Goal: Check status: Check status

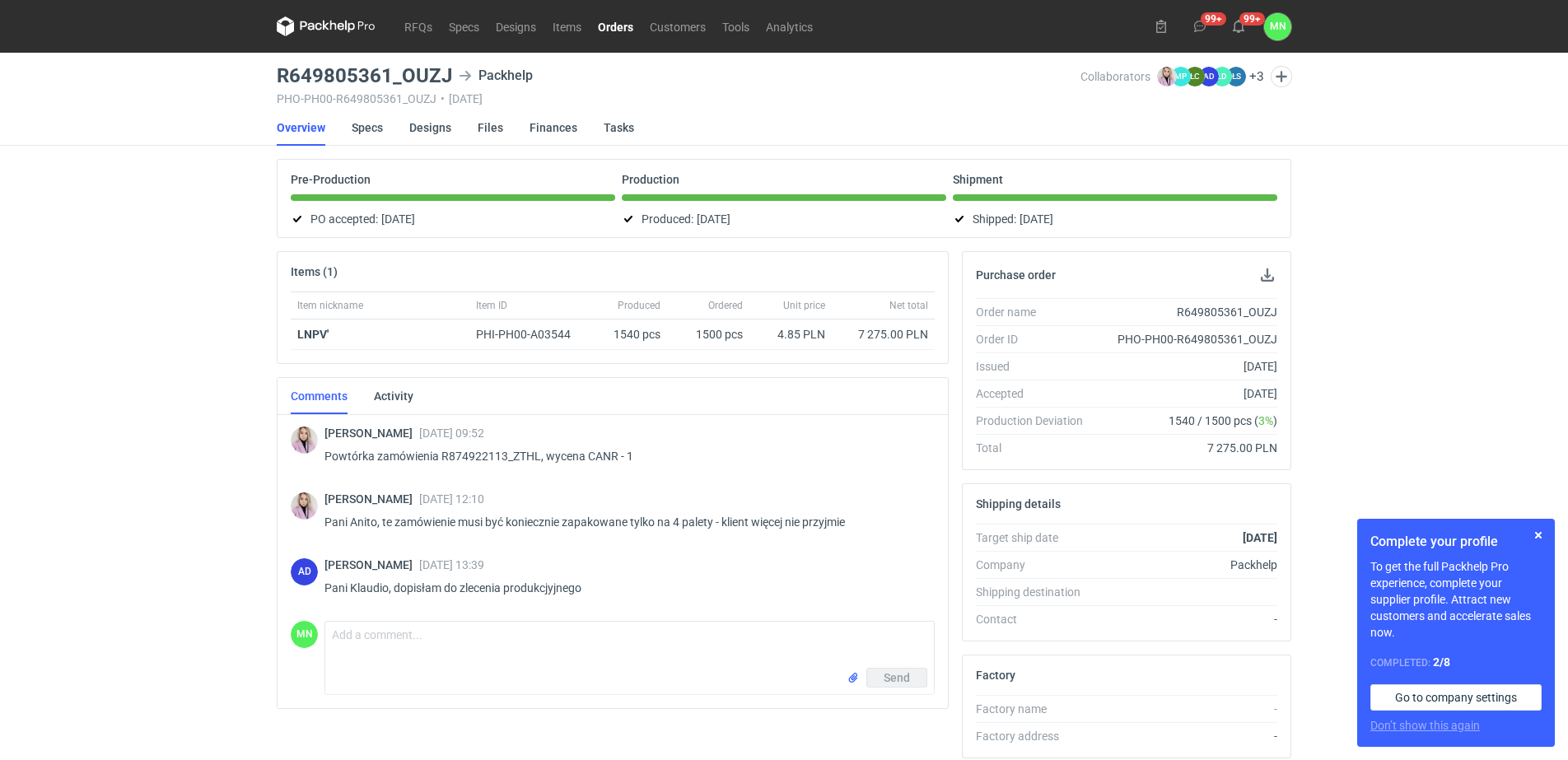
click at [629, 23] on link "Orders" at bounding box center [616, 27] width 52 height 20
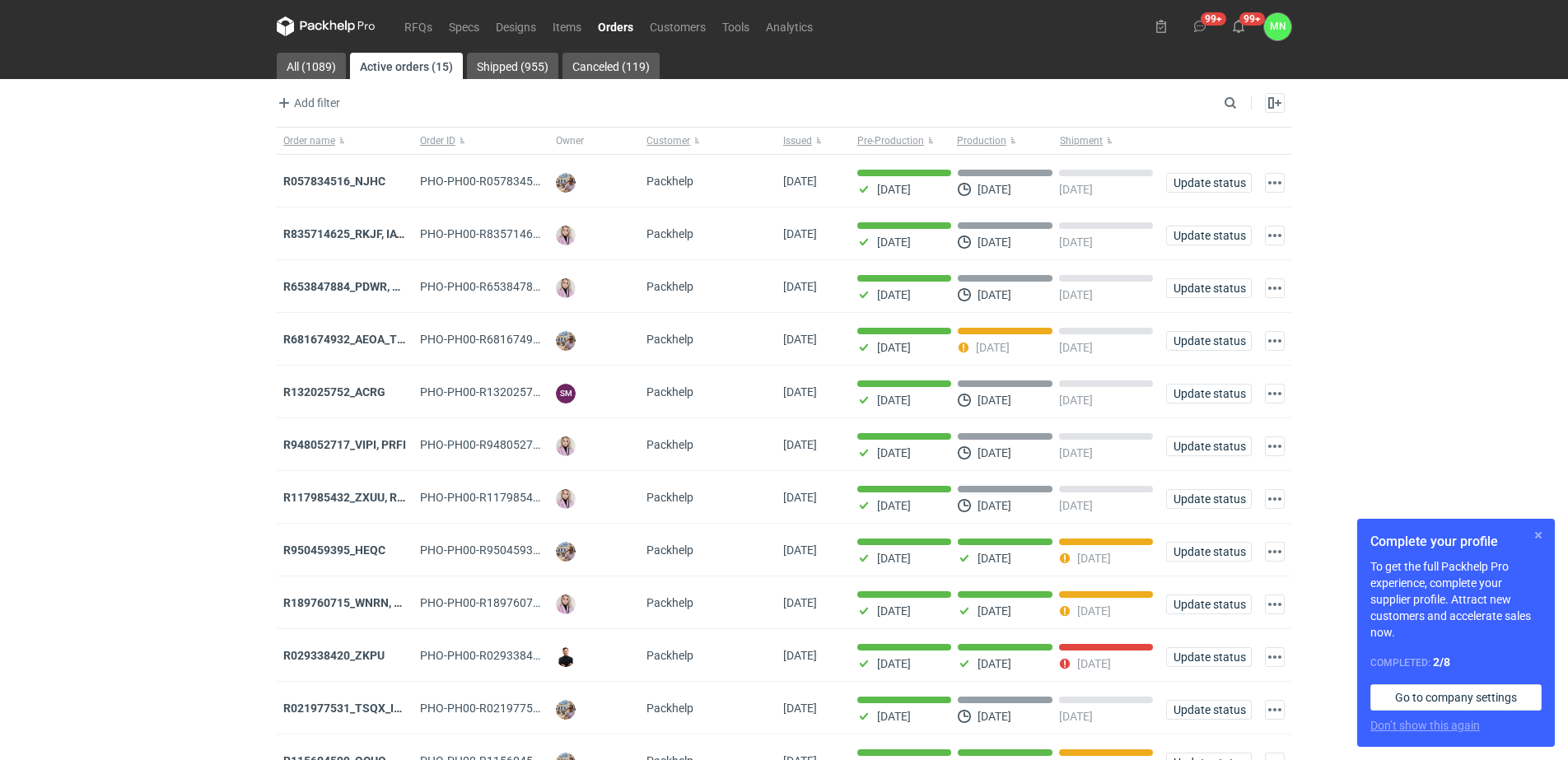
click at [1541, 530] on button "button" at bounding box center [1539, 535] width 20 height 20
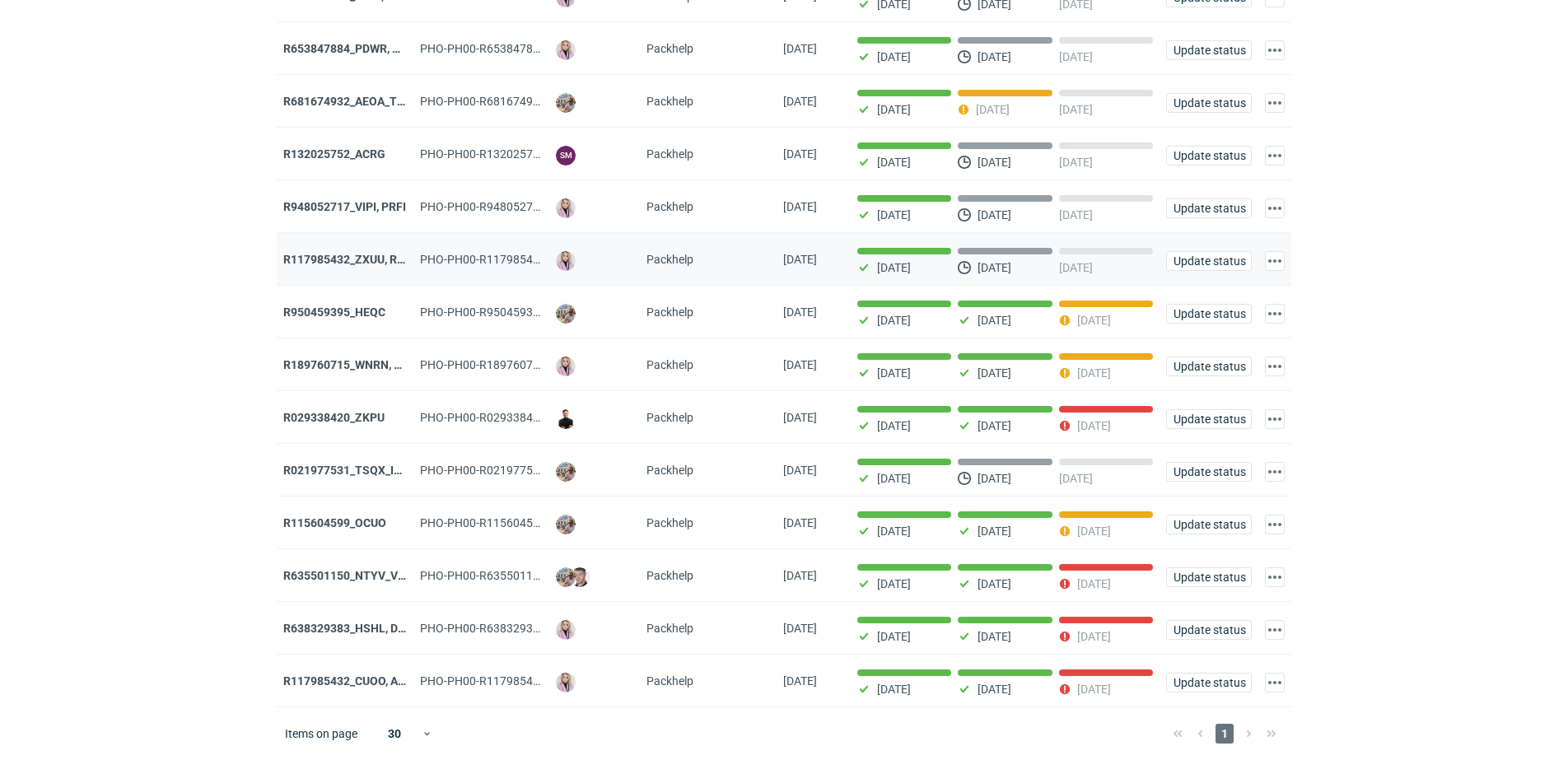
scroll to position [251, 0]
click at [380, 680] on strong "R117985432_CUOO, AZGB, OQAV" at bounding box center [370, 681] width 173 height 13
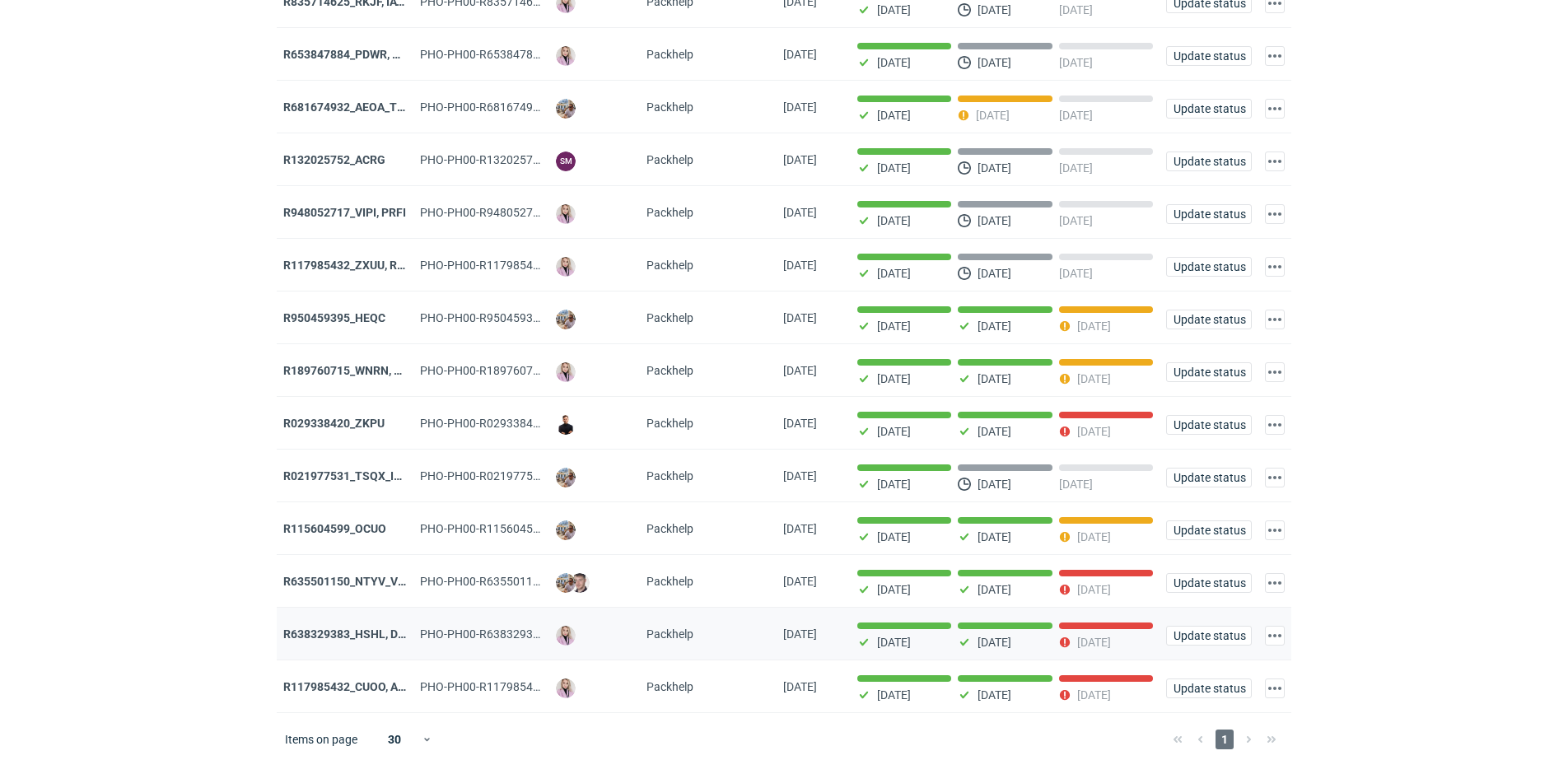
scroll to position [251, 0]
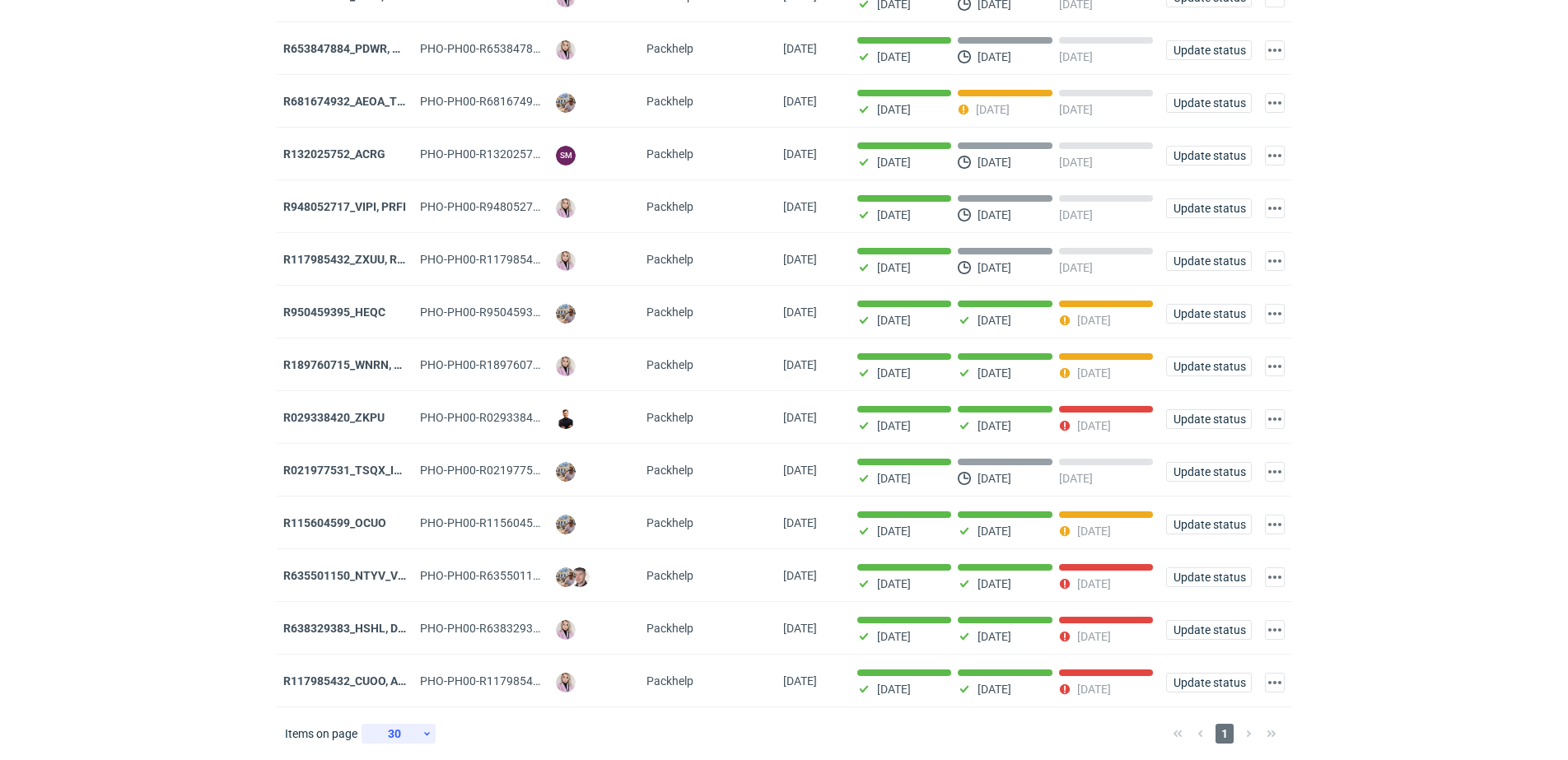
click at [419, 741] on div "30" at bounding box center [395, 734] width 54 height 23
click at [406, 721] on div "60" at bounding box center [399, 733] width 54 height 23
click at [1245, 738] on div "1" at bounding box center [1225, 734] width 117 height 20
click at [1251, 733] on div "1" at bounding box center [1225, 734] width 117 height 20
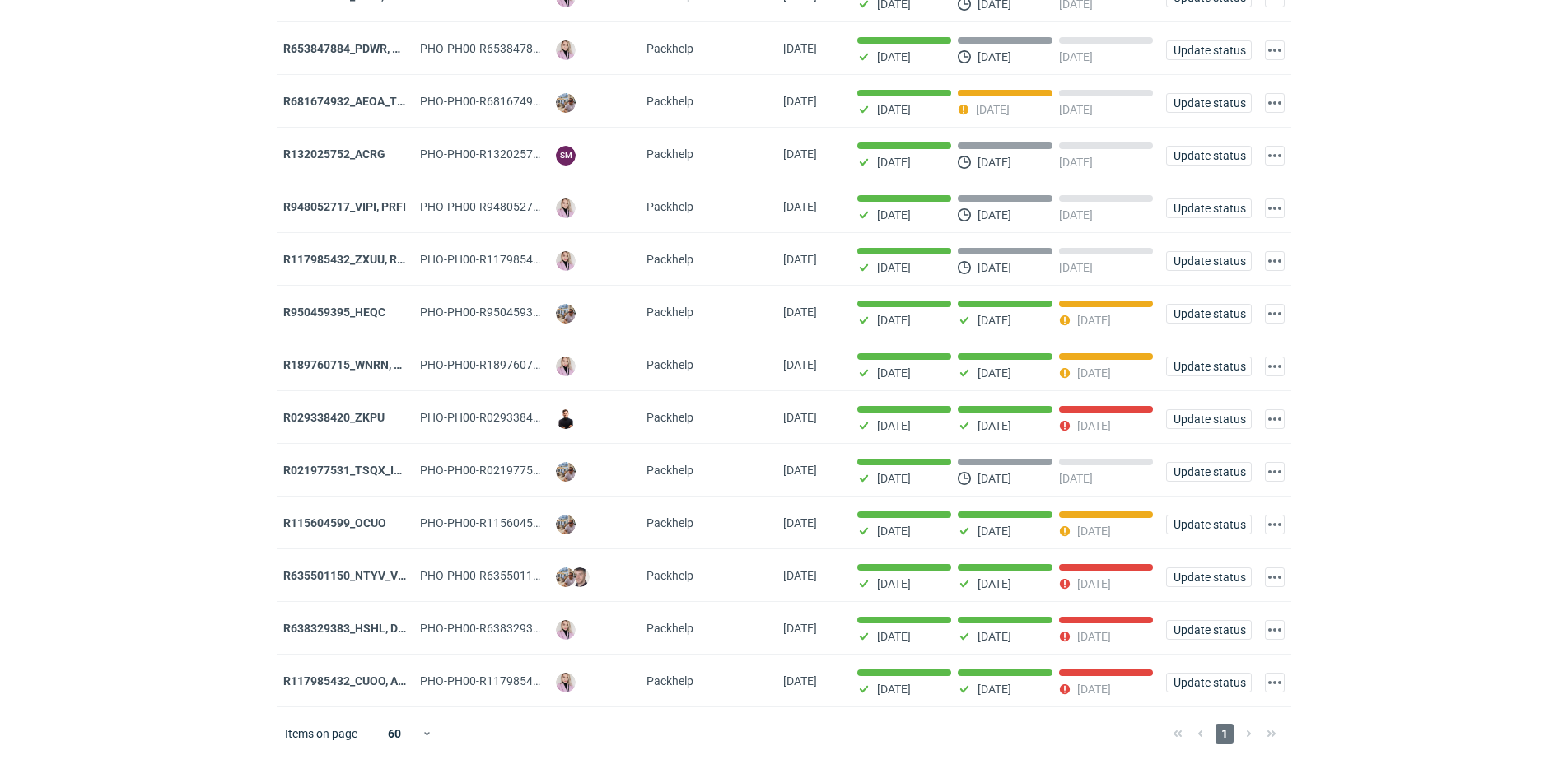
click at [1251, 739] on div "1" at bounding box center [1225, 734] width 117 height 20
click at [1244, 732] on div "1" at bounding box center [1225, 734] width 117 height 20
click at [1226, 732] on span "1" at bounding box center [1225, 734] width 18 height 20
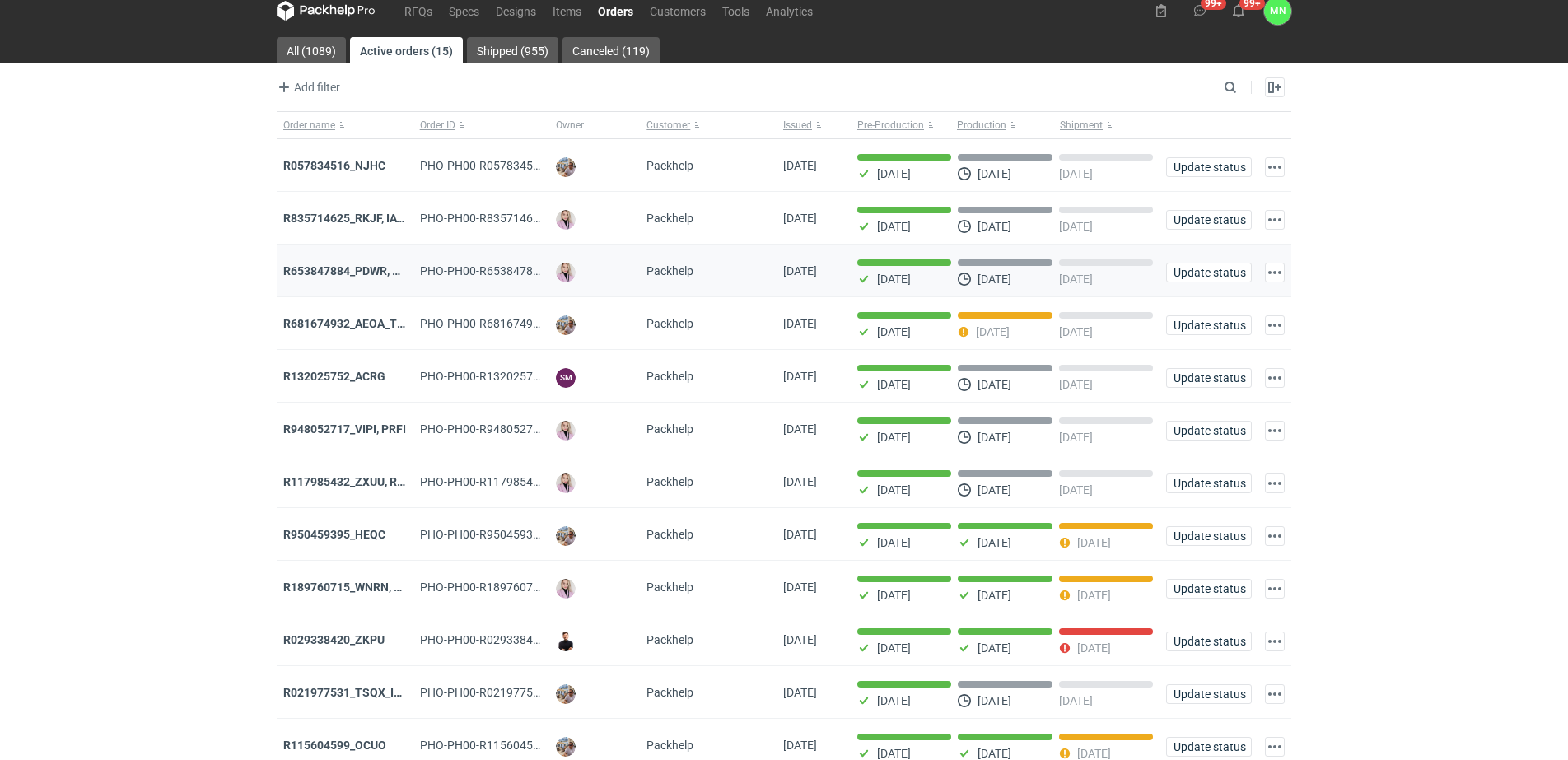
scroll to position [0, 0]
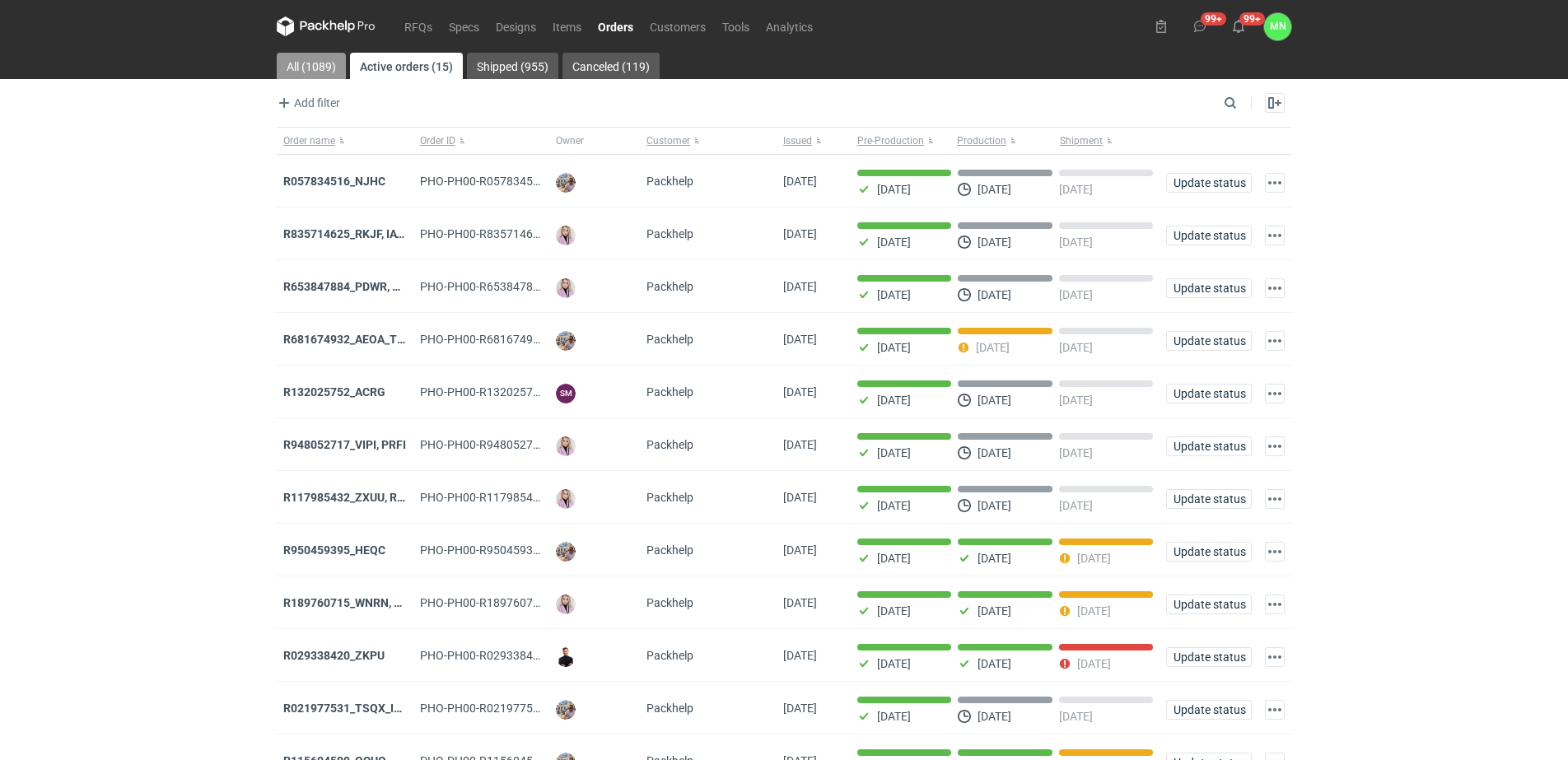
click at [312, 65] on link "All (1089)" at bounding box center [311, 65] width 70 height 26
click at [1229, 98] on input "Search" at bounding box center [1159, 103] width 163 height 20
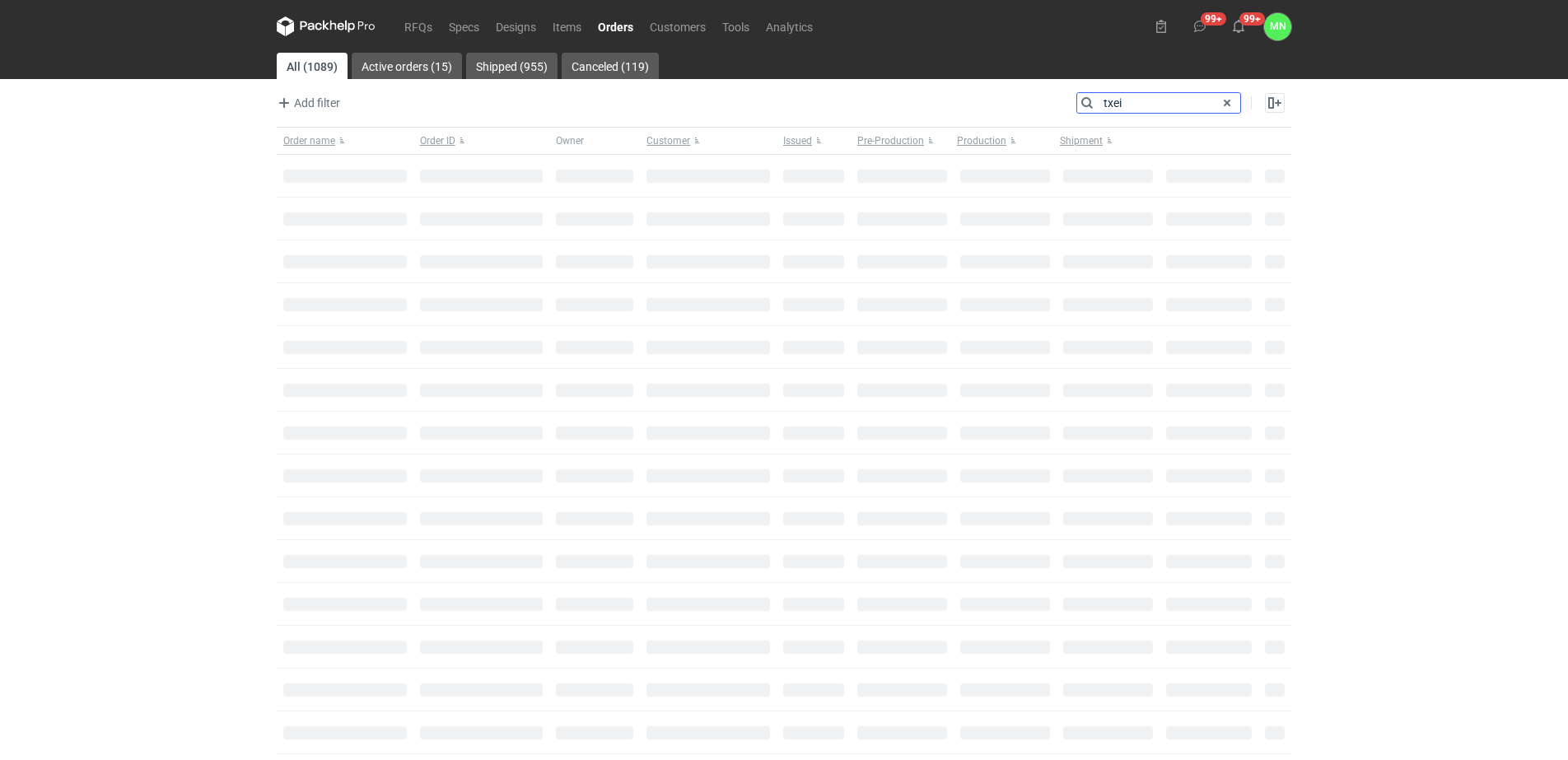
type input "txei"
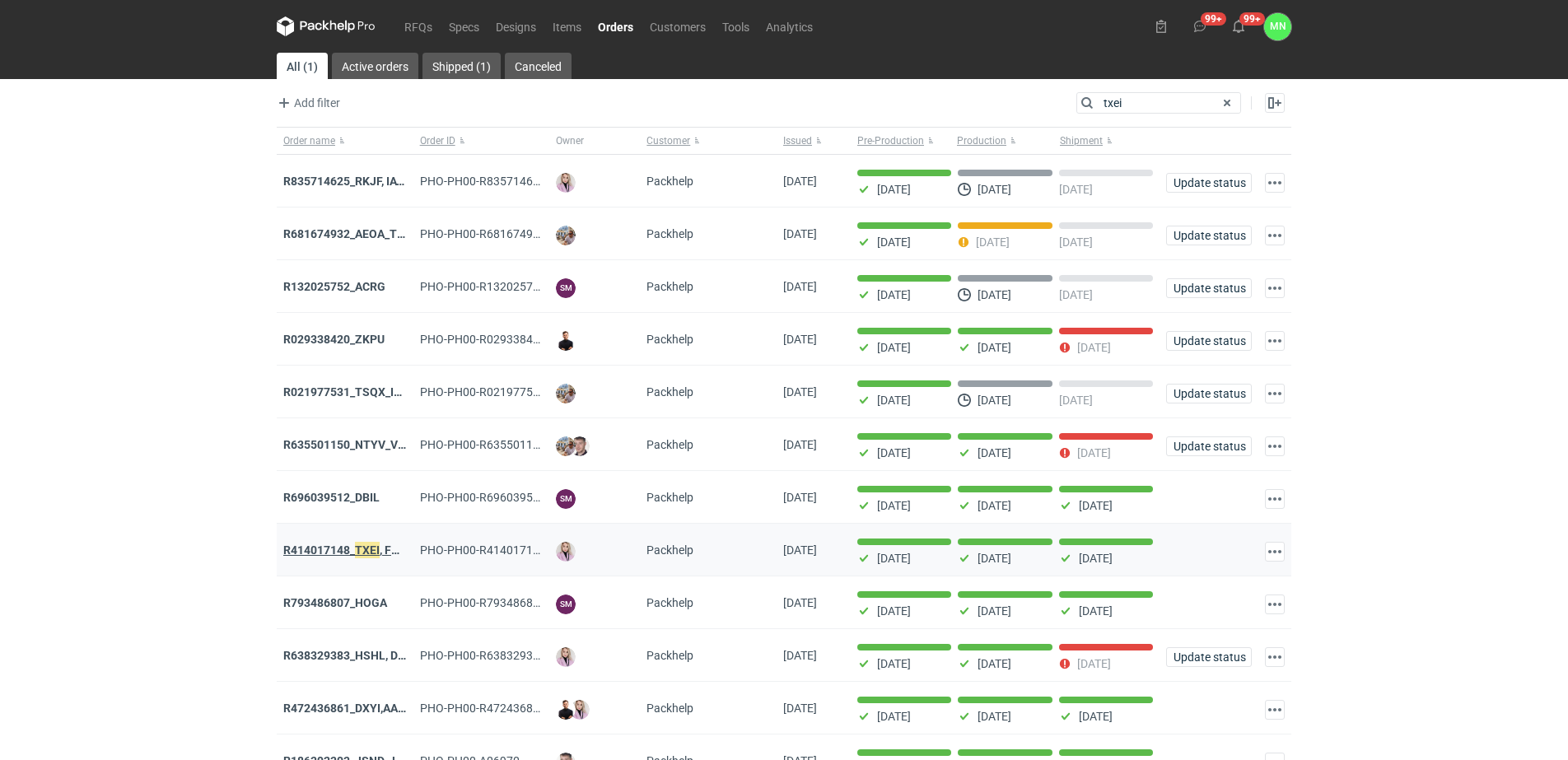
click at [344, 552] on strong "R414017148_ TXEI , FODU, EARC" at bounding box center [365, 551] width 165 height 18
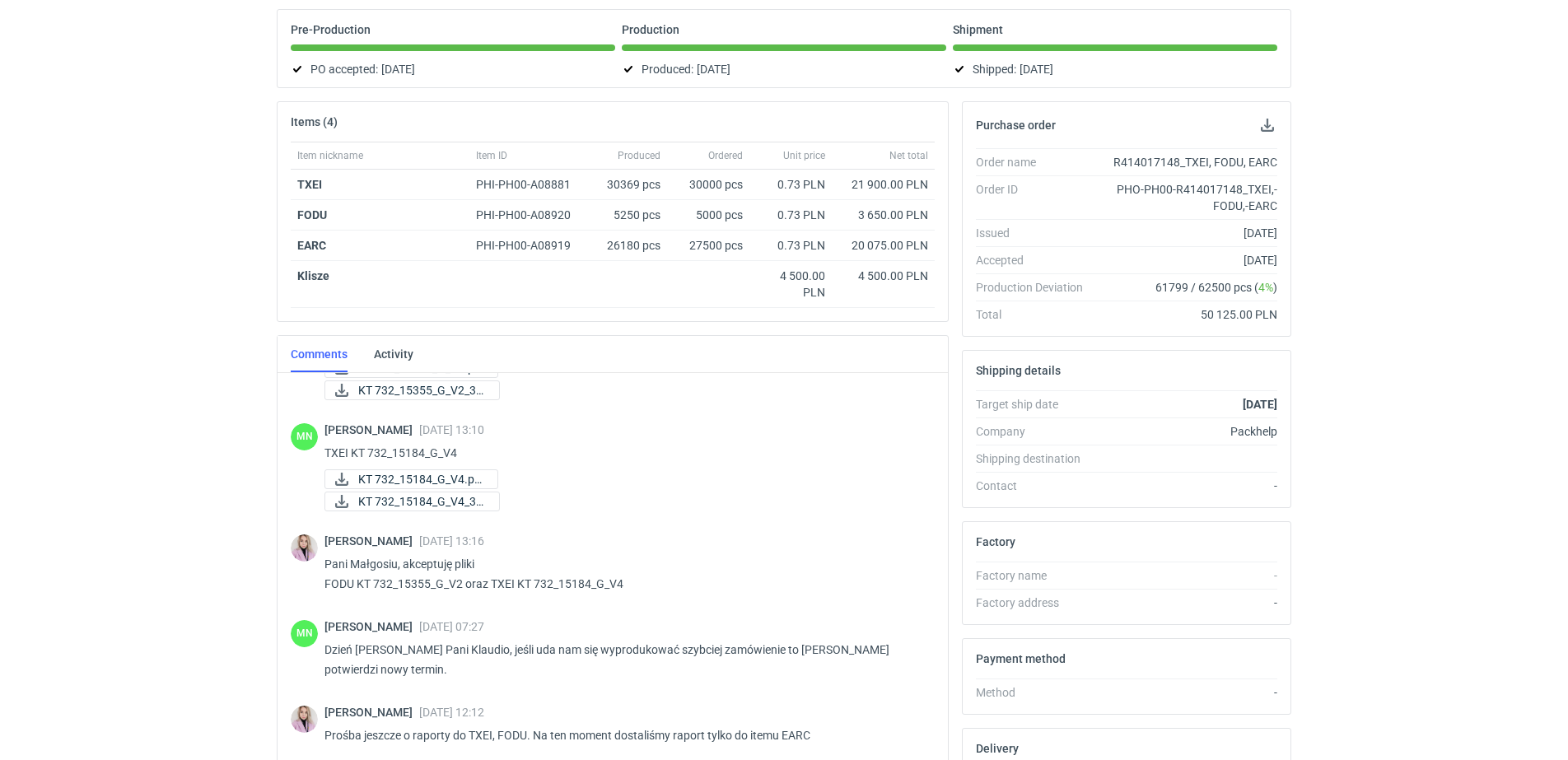
scroll to position [1016, 0]
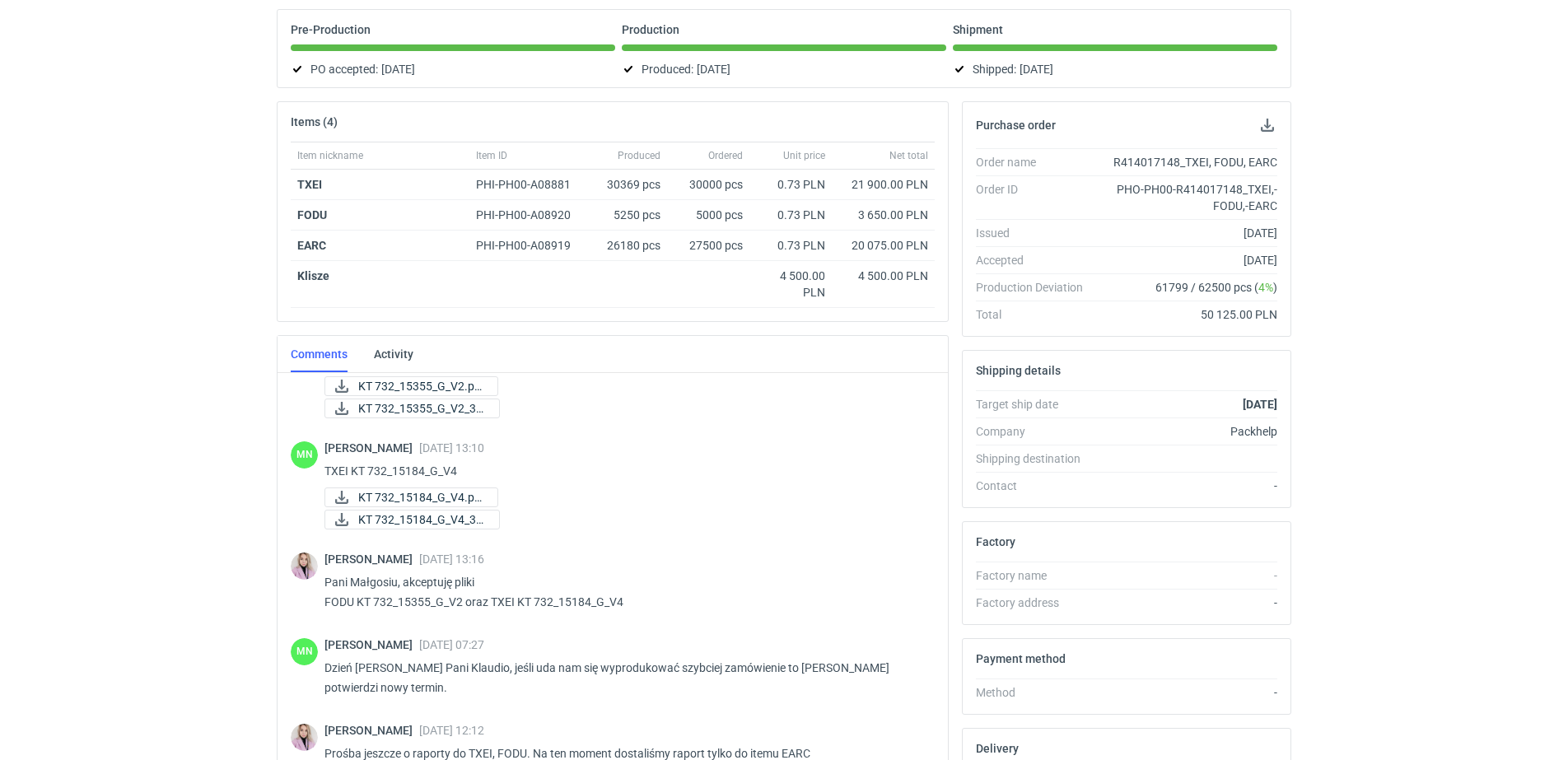
drag, startPoint x: 103, startPoint y: 392, endPoint x: 142, endPoint y: 372, distance: 43.8
click at [104, 392] on div "RFQs Specs Designs Items Orders Customers Tools Analytics 99+ 99+ MN [PERSON_NA…" at bounding box center [784, 230] width 1568 height 760
drag, startPoint x: 97, startPoint y: 279, endPoint x: 116, endPoint y: 286, distance: 20.2
click at [97, 279] on div "RFQs Specs Designs Items Orders Customers Tools Analytics 99+ 99+ MN [PERSON_NA…" at bounding box center [784, 230] width 1568 height 760
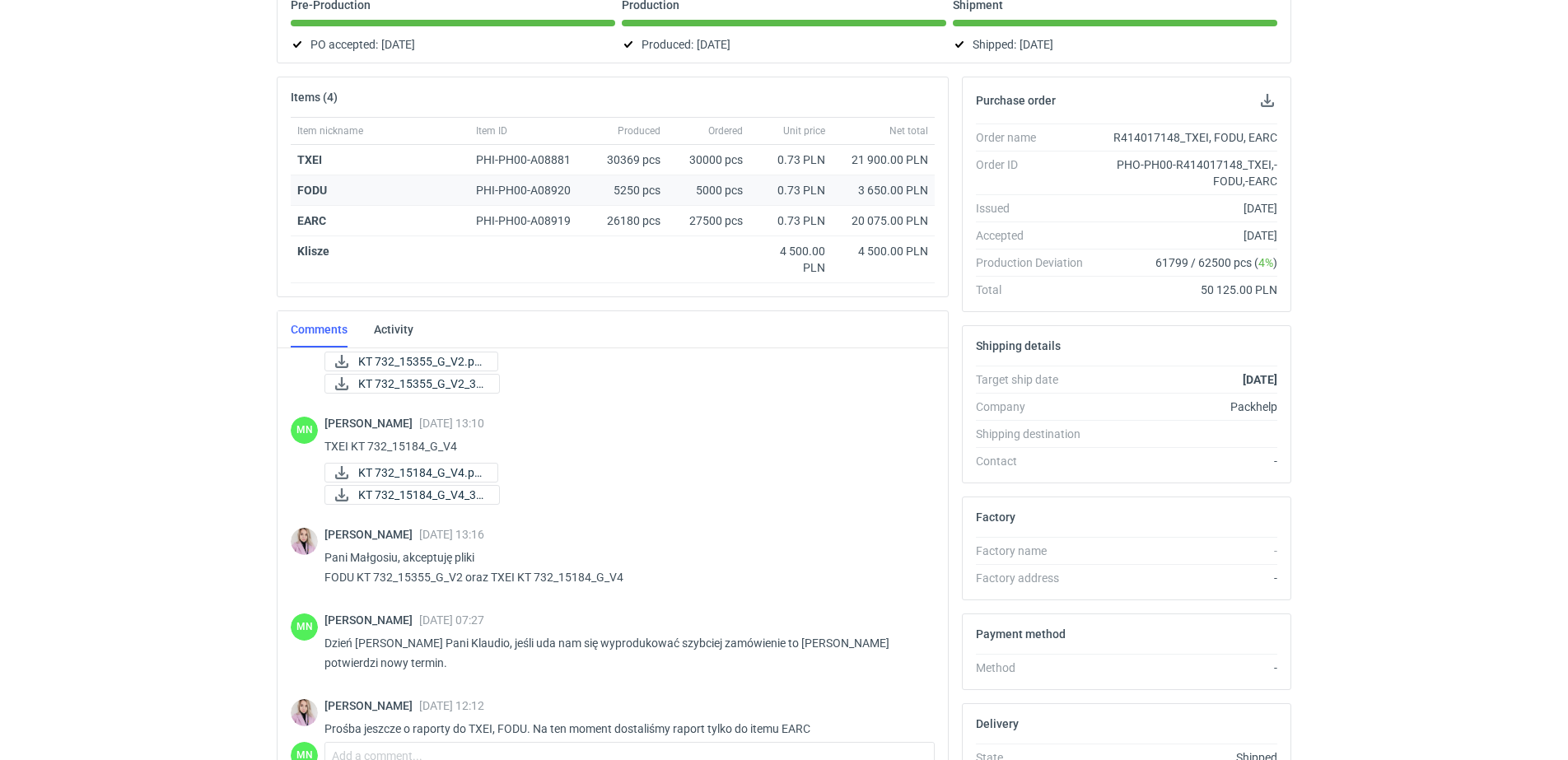
scroll to position [206, 0]
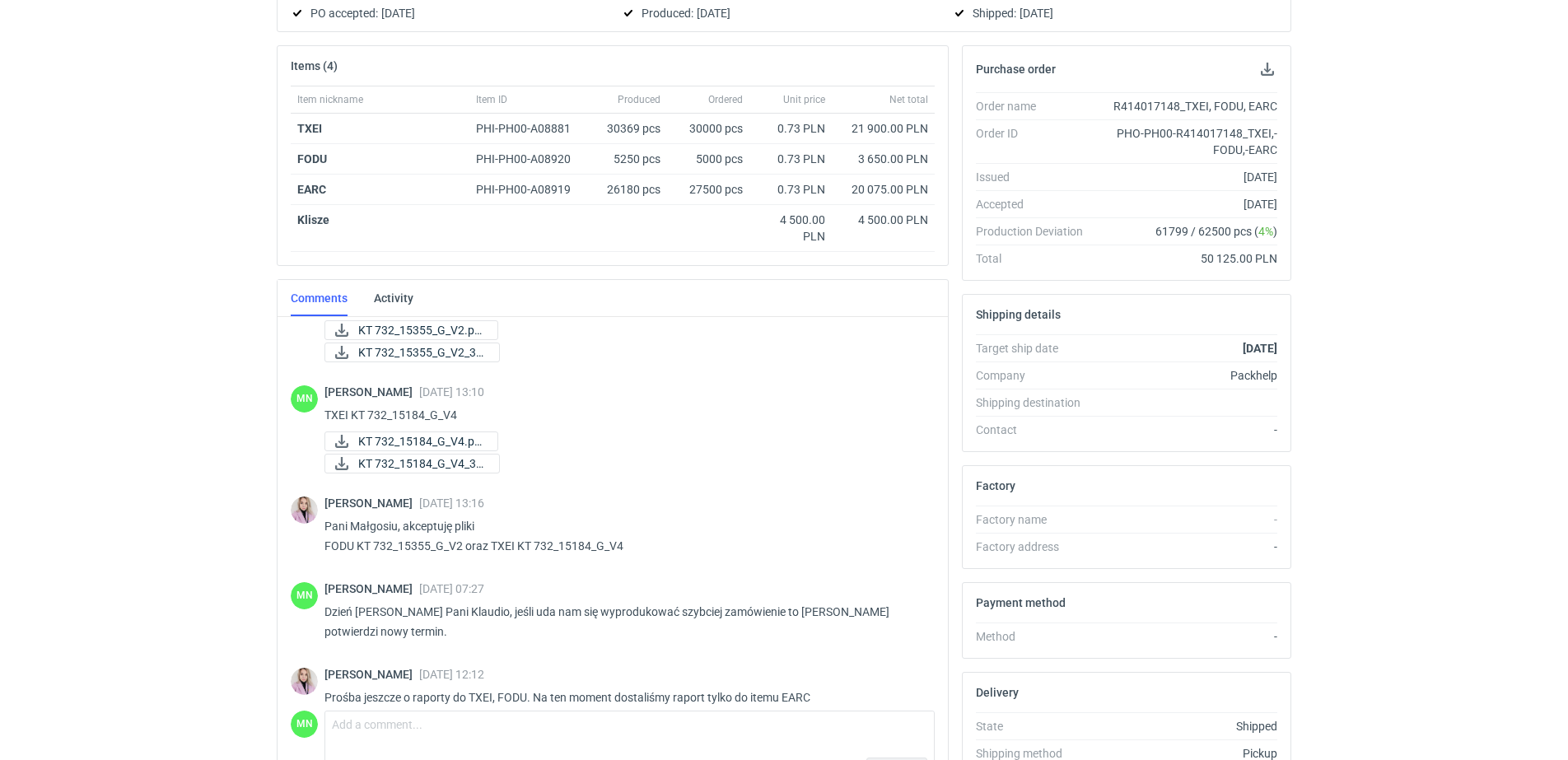
drag, startPoint x: 96, startPoint y: 535, endPoint x: 105, endPoint y: 529, distance: 10.8
click at [96, 535] on div "RFQs Specs Designs Items Orders Customers Tools Analytics 99+ 99+ MN [PERSON_NA…" at bounding box center [784, 173] width 1568 height 760
click at [428, 440] on span "KT 732_15184_G_V4.pd..." at bounding box center [422, 442] width 126 height 18
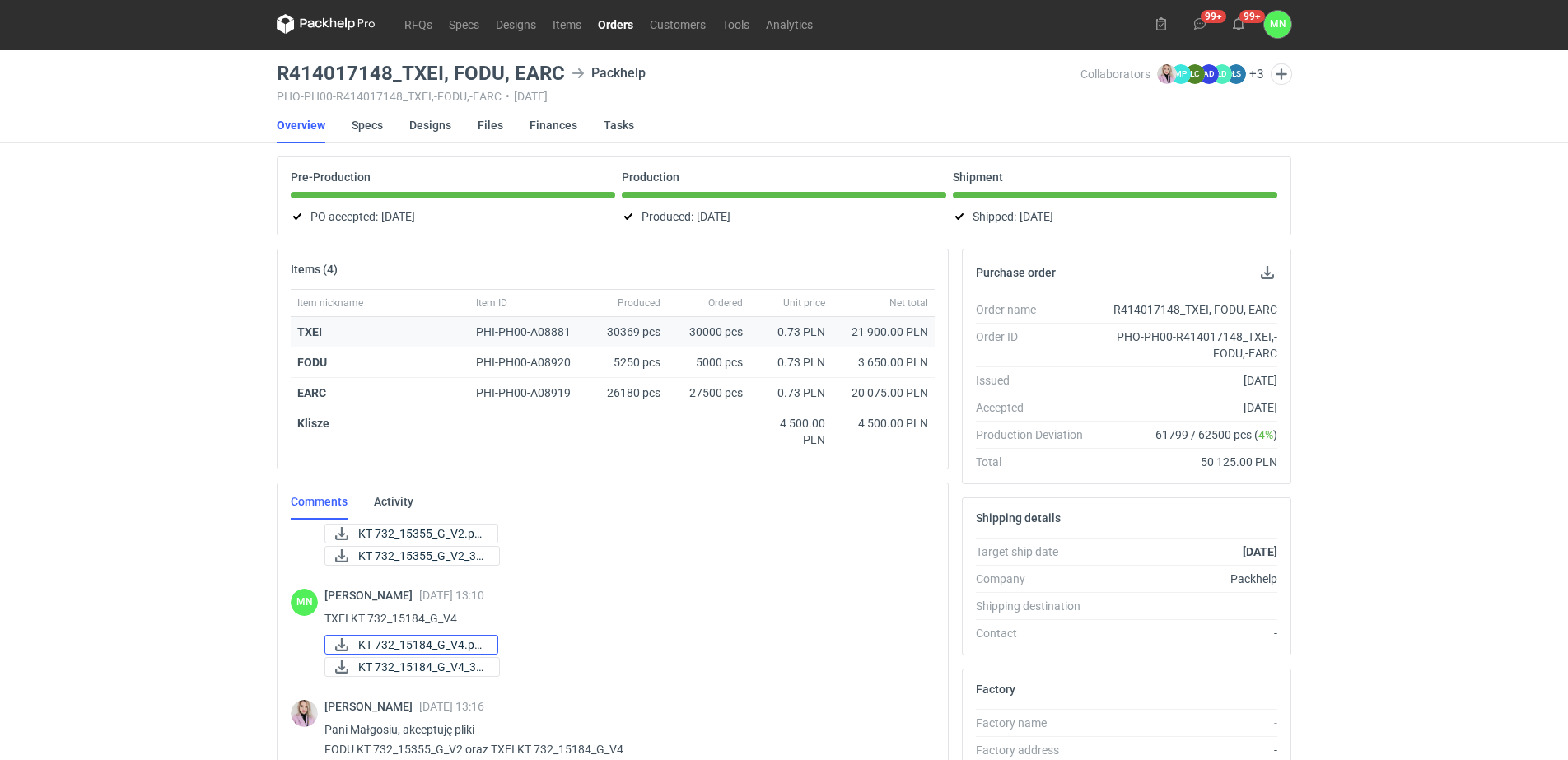
scroll to position [0, 0]
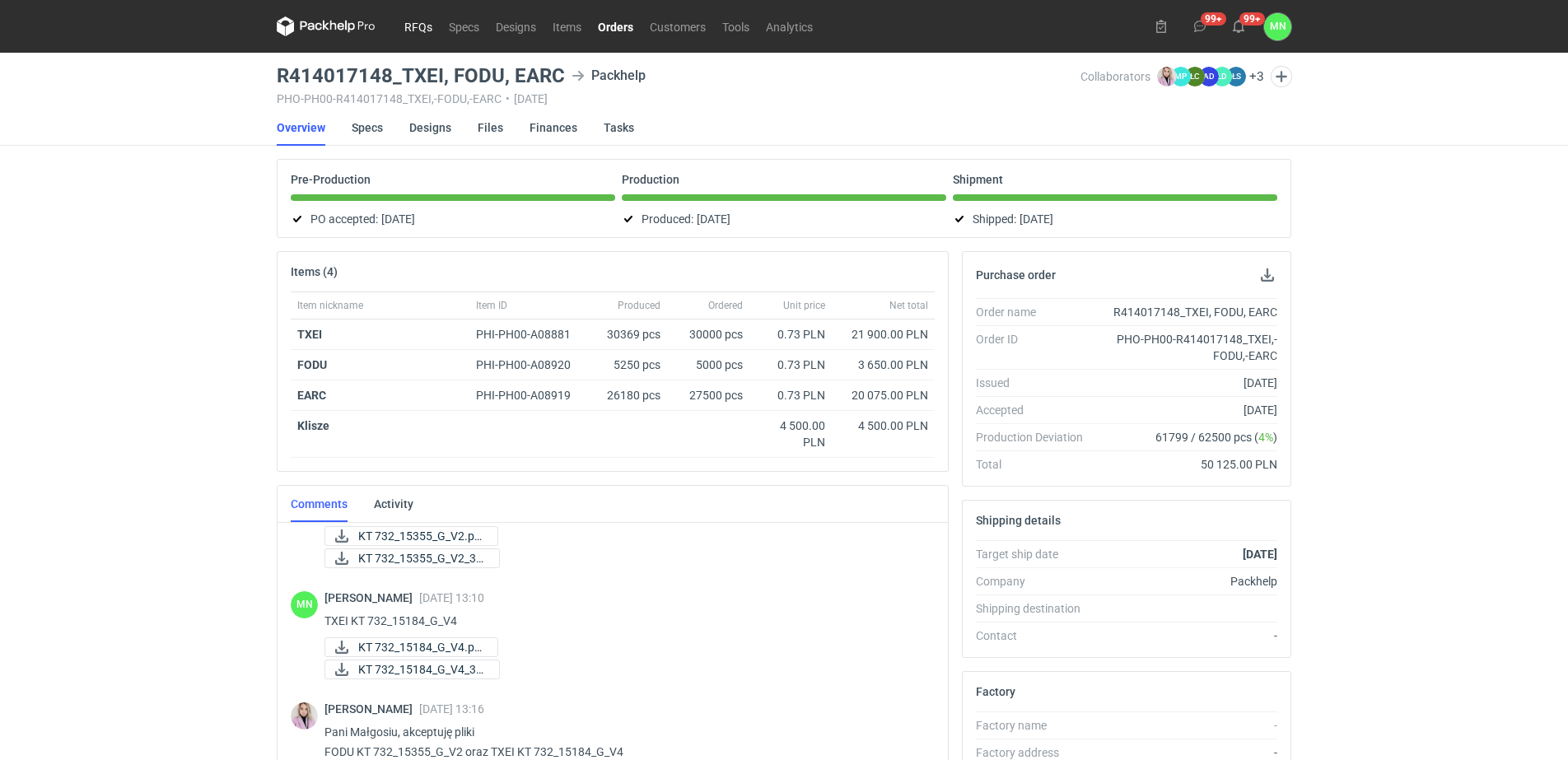
click at [417, 28] on link "RFQs" at bounding box center [418, 27] width 44 height 20
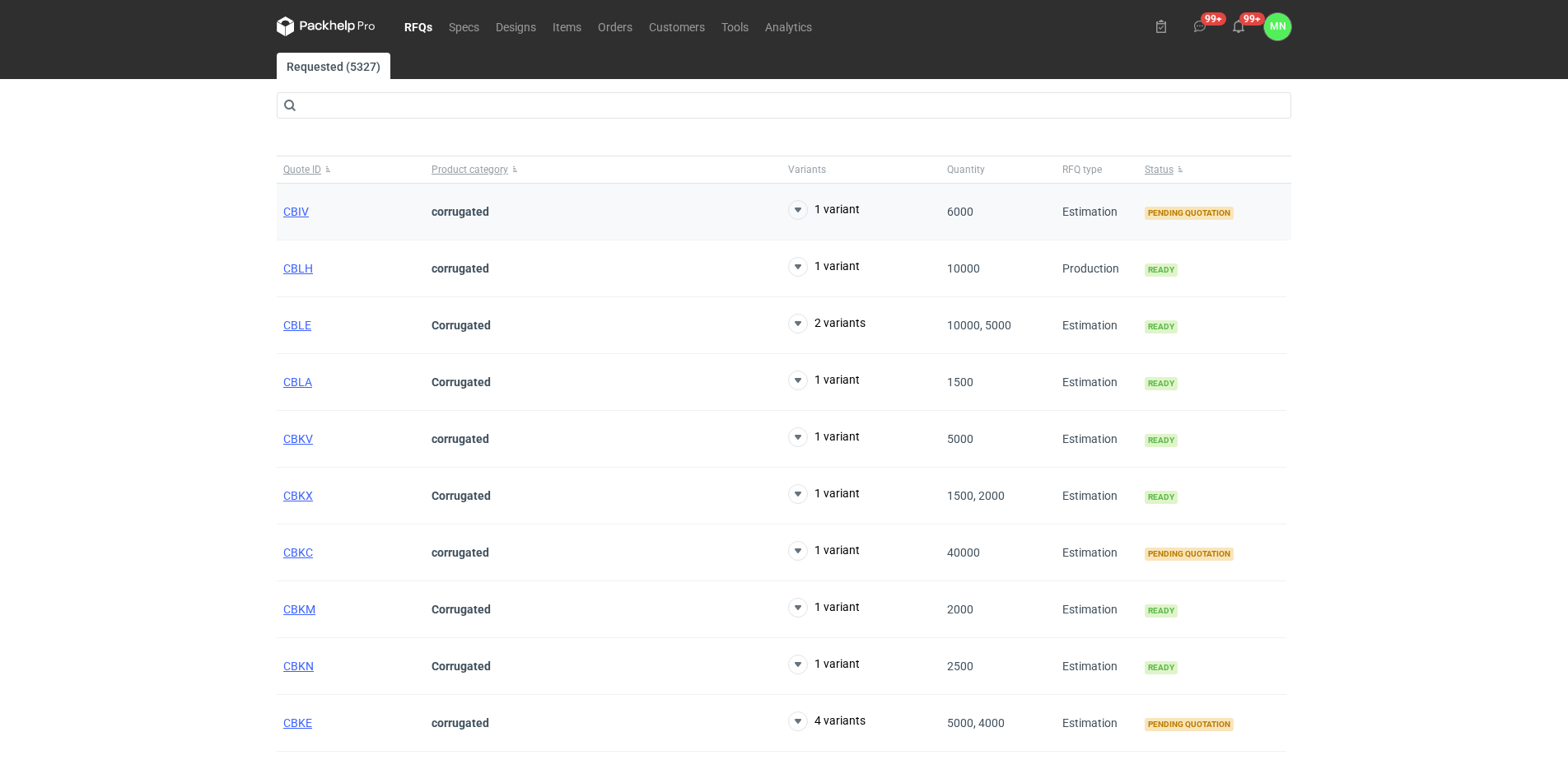
click at [277, 214] on div "CBIV" at bounding box center [350, 212] width 148 height 57
click at [293, 214] on span "CBIV" at bounding box center [296, 212] width 25 height 13
